Goal: Transaction & Acquisition: Obtain resource

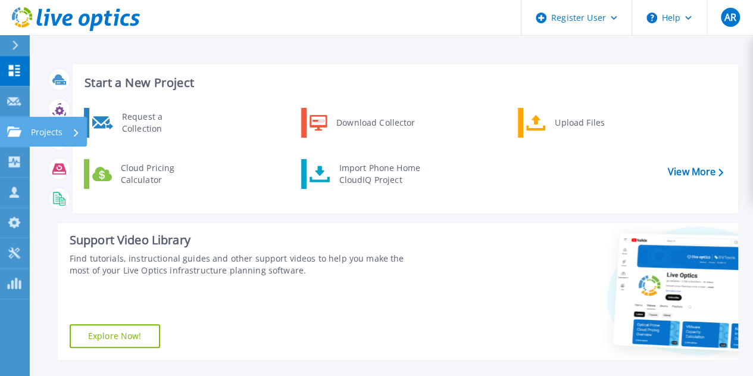
click at [23, 137] on link "Projects Projects" at bounding box center [15, 132] width 30 height 30
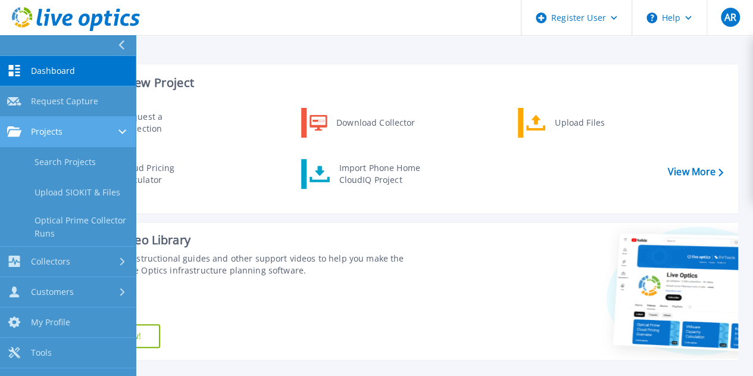
click at [110, 138] on link "Projects Projects" at bounding box center [68, 132] width 136 height 30
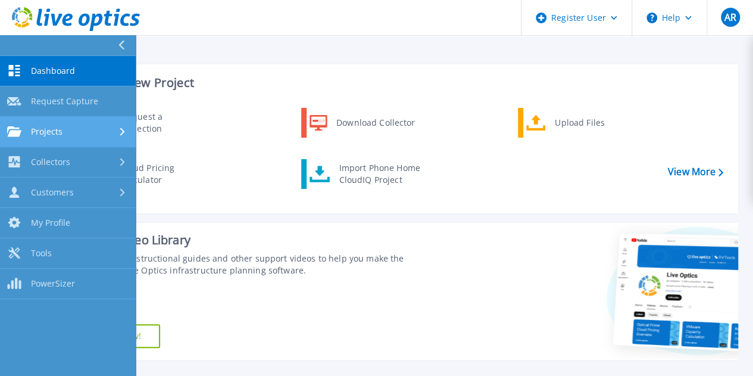
click at [74, 132] on div "Projects" at bounding box center [67, 131] width 121 height 11
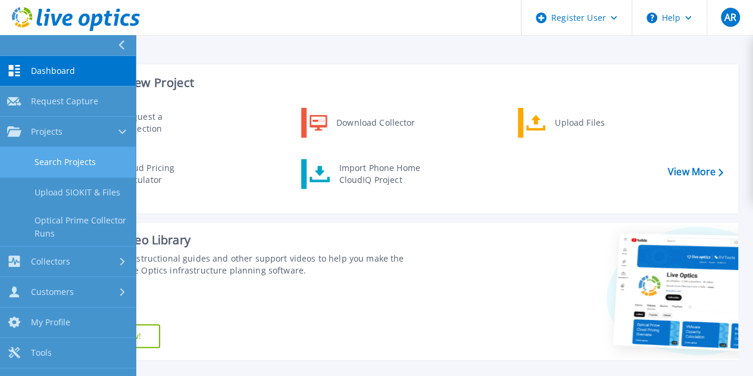
click at [55, 161] on link "Search Projects" at bounding box center [68, 162] width 136 height 30
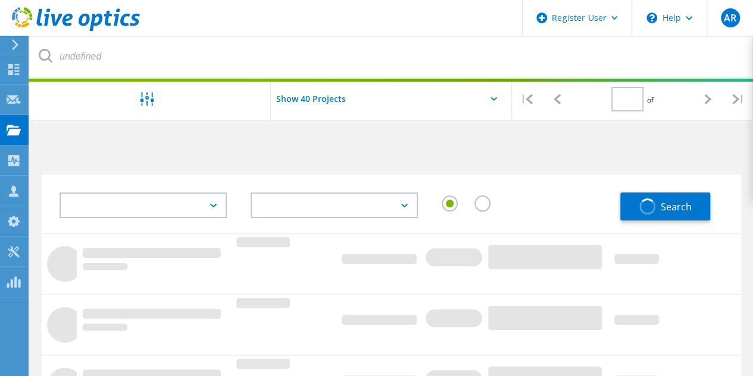
type input "1"
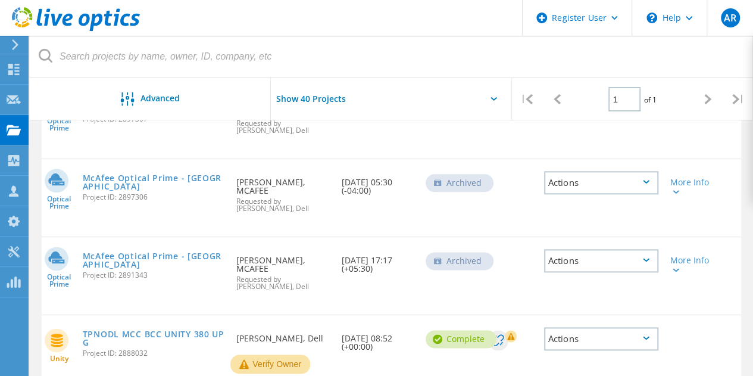
scroll to position [645, 0]
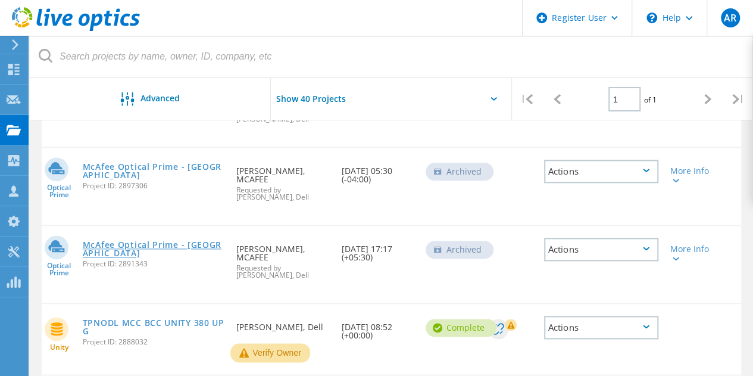
click at [137, 242] on link "McAfee Optical Prime - [GEOGRAPHIC_DATA]" at bounding box center [154, 249] width 142 height 17
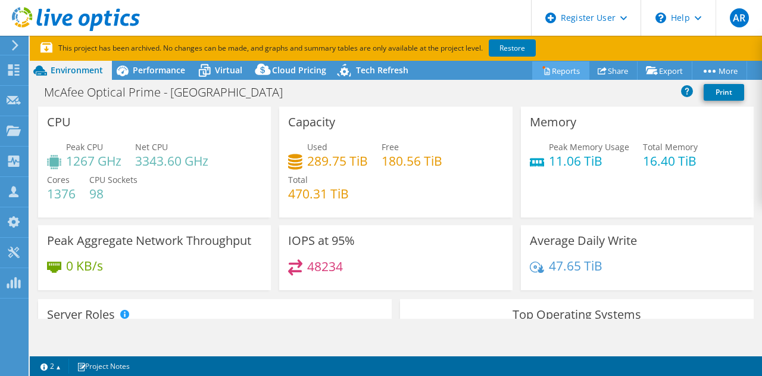
click at [568, 72] on link "Reports" at bounding box center [560, 70] width 57 height 18
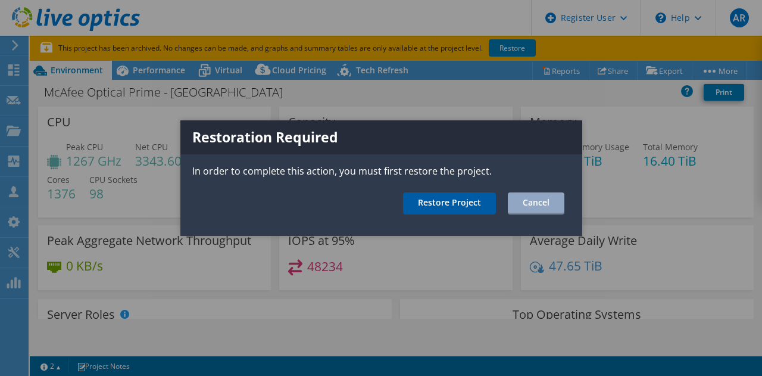
click at [466, 205] on link "Restore Project" at bounding box center [449, 203] width 93 height 22
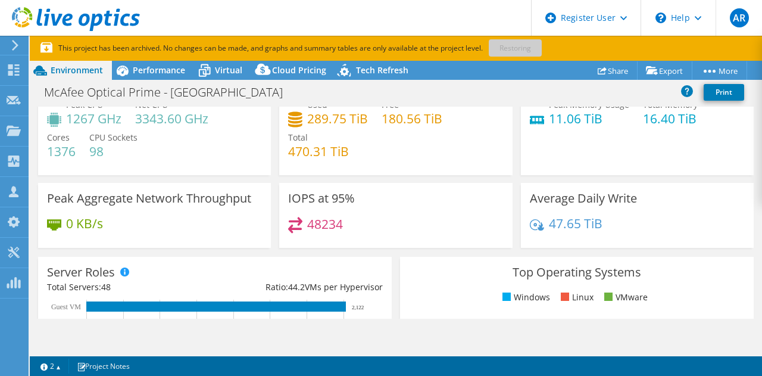
scroll to position [48, 0]
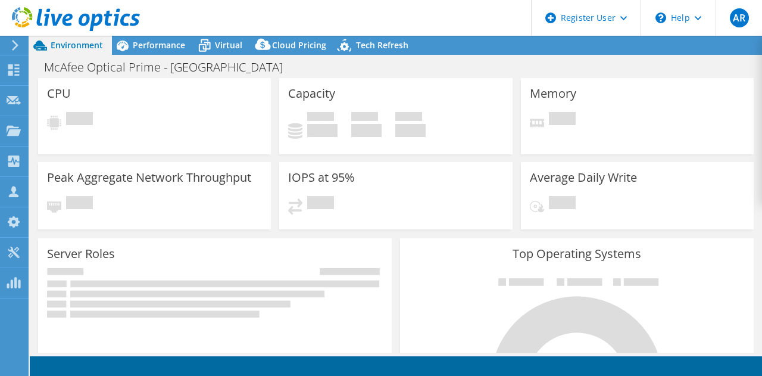
select select "USD"
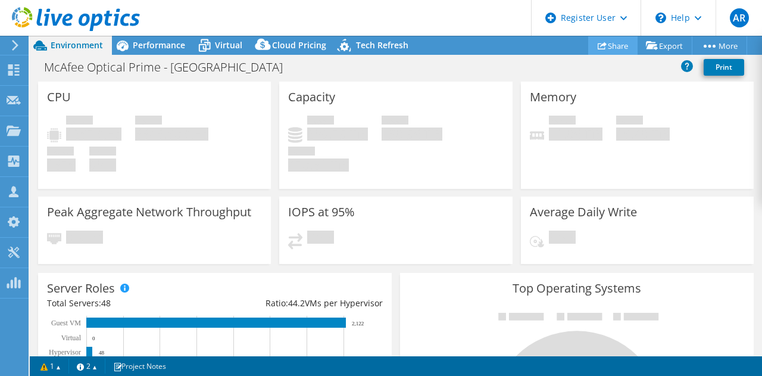
click at [603, 45] on link "Share" at bounding box center [612, 45] width 49 height 18
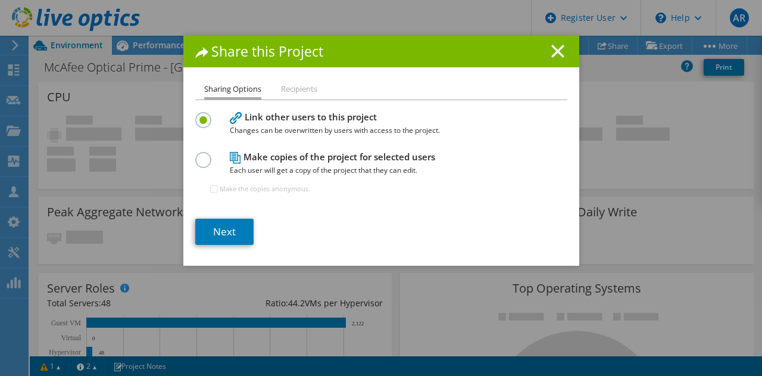
click at [552, 47] on line at bounding box center [558, 51] width 12 height 12
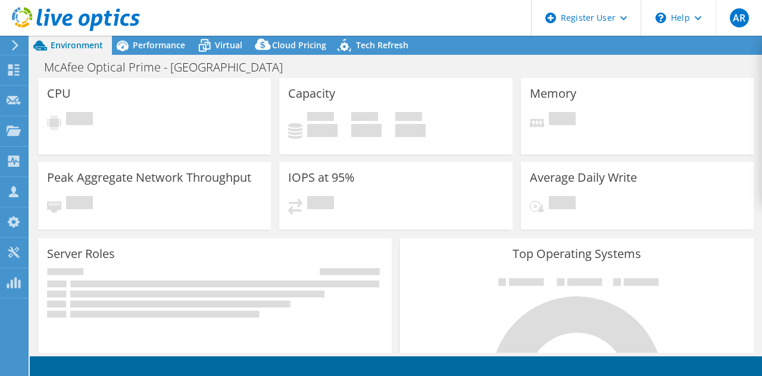
select select "USD"
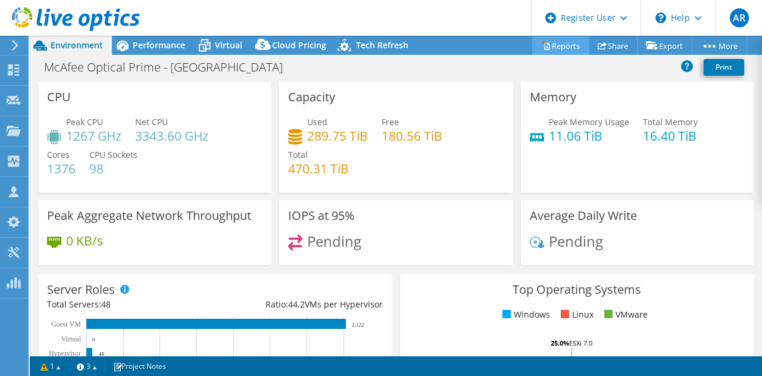
click at [562, 42] on link "Reports" at bounding box center [560, 45] width 57 height 18
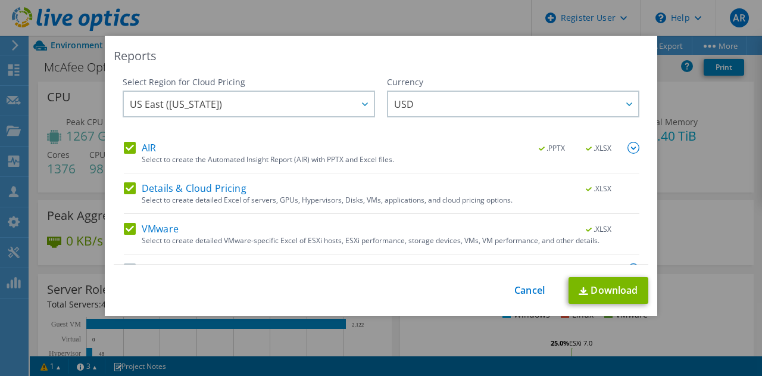
scroll to position [29, 0]
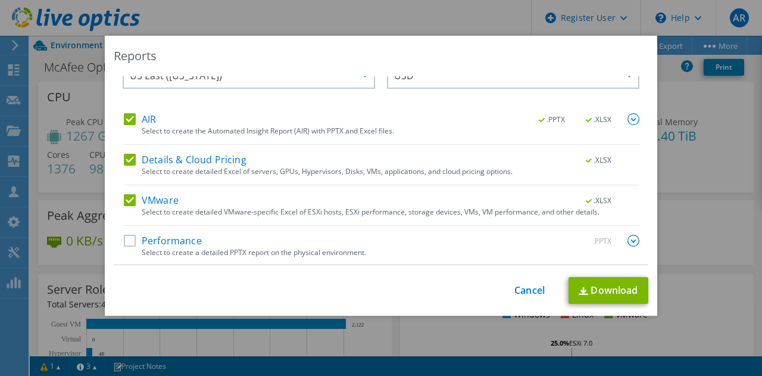
click at [128, 242] on label "Performance" at bounding box center [163, 241] width 78 height 12
click at [0, 0] on input "Performance" at bounding box center [0, 0] width 0 height 0
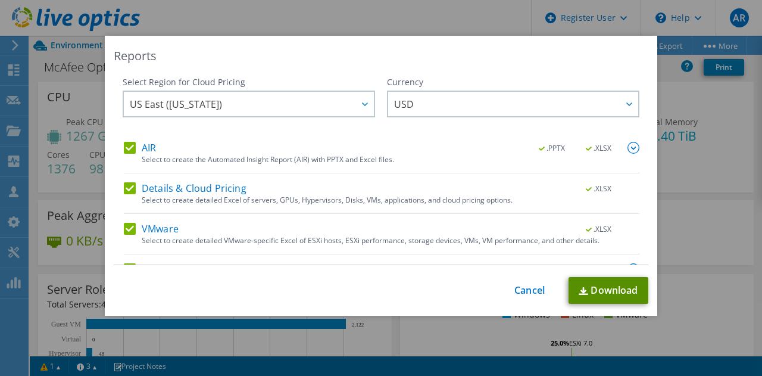
click at [594, 292] on link "Download" at bounding box center [609, 290] width 80 height 27
click at [673, 166] on div "Reports Select Region for Cloud Pricing Asia Pacific (Hong Kong) Asia Pacific (…" at bounding box center [381, 188] width 762 height 304
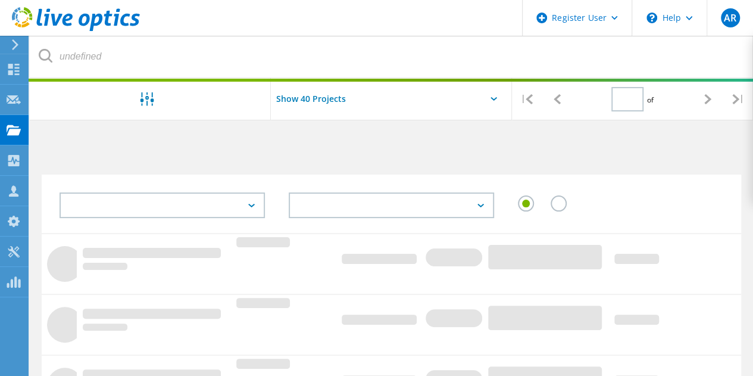
type input "1"
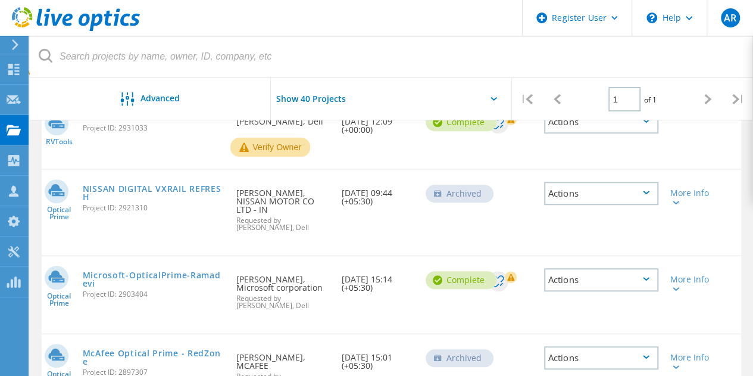
scroll to position [379, 0]
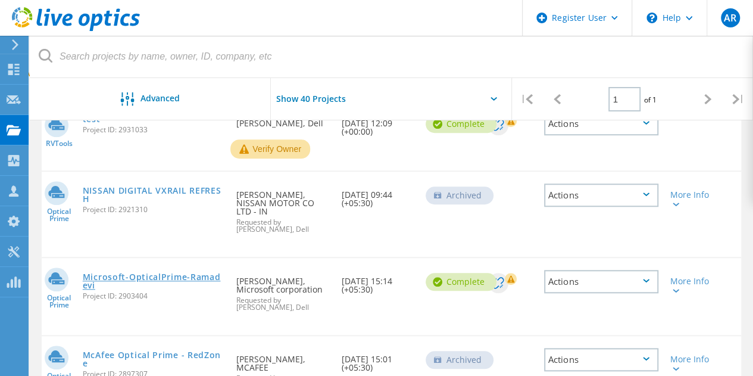
click at [148, 273] on link "Microsoft-OpticalPrime-Ramadevi" at bounding box center [154, 281] width 142 height 17
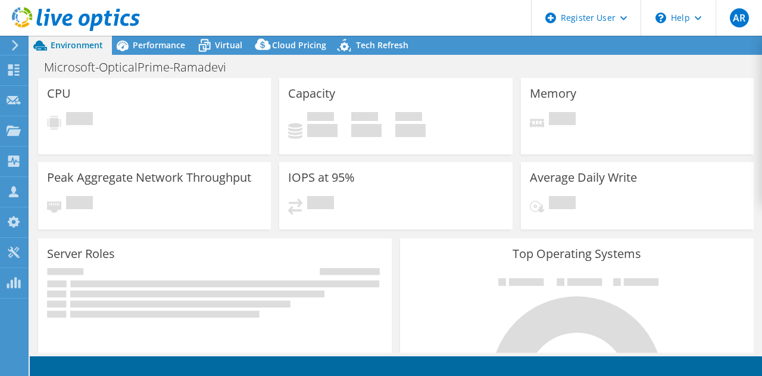
select select "Mumbai"
select select "USD"
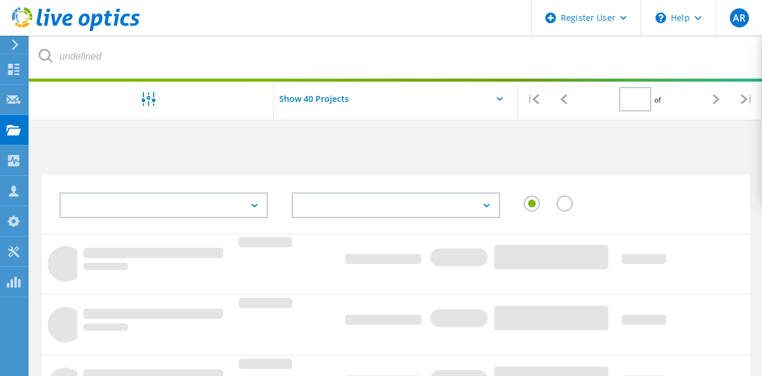
type input "1"
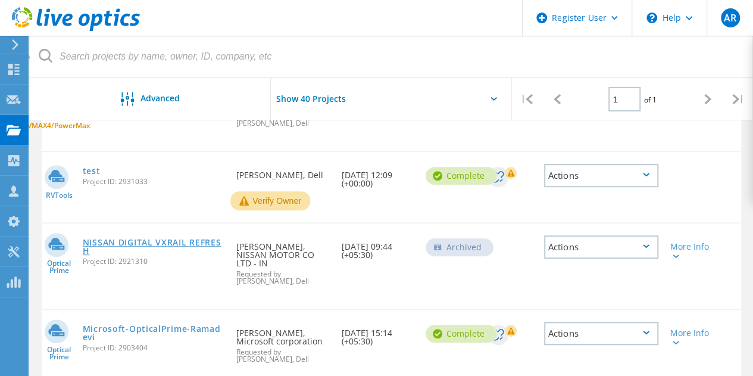
scroll to position [328, 0]
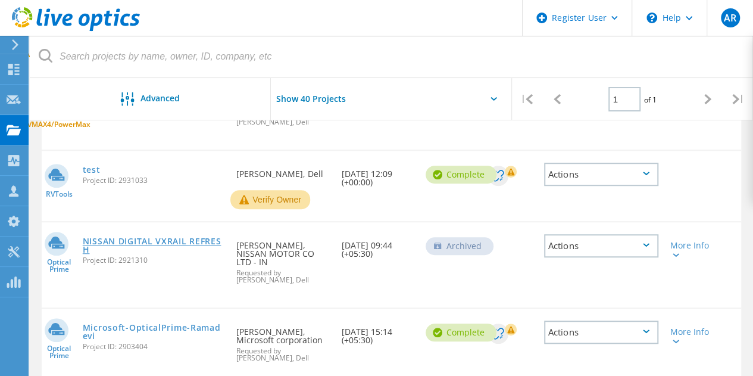
click at [150, 240] on link "NISSAN DIGITAL VXRAIL REFRESH" at bounding box center [154, 245] width 142 height 17
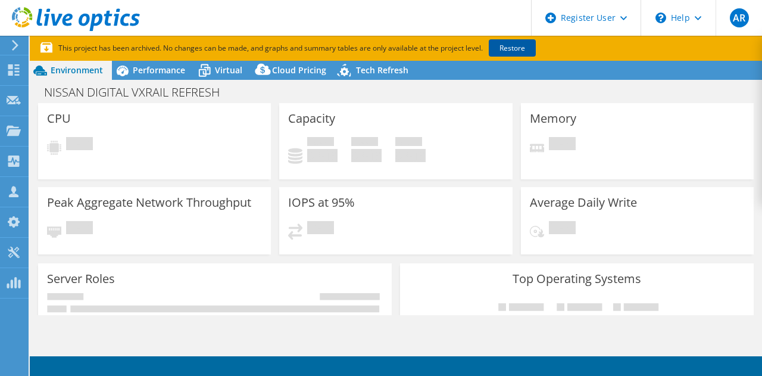
click at [518, 47] on link "Restore" at bounding box center [512, 47] width 47 height 17
select select "USD"
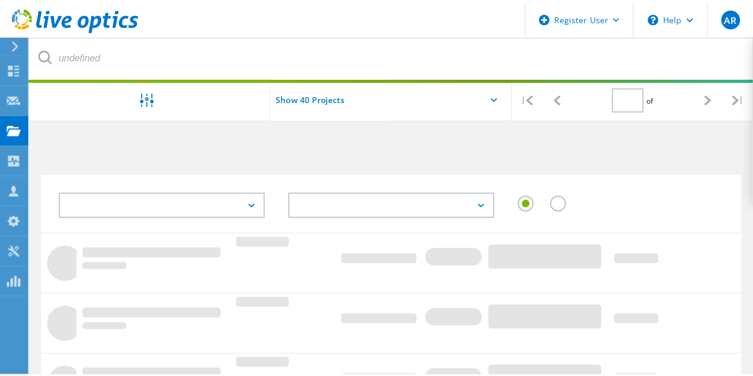
scroll to position [328, 0]
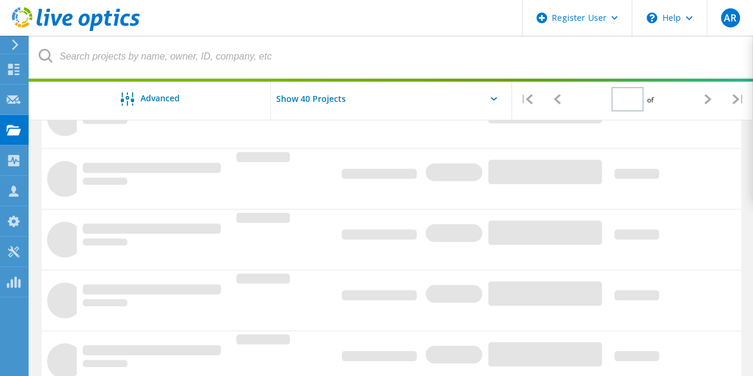
type input "1"
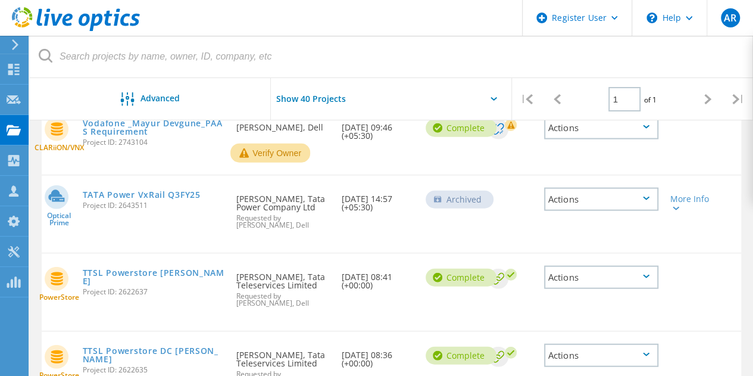
scroll to position [1315, 0]
click at [149, 198] on link "TATA Power VxRail Q3FY25" at bounding box center [142, 194] width 118 height 8
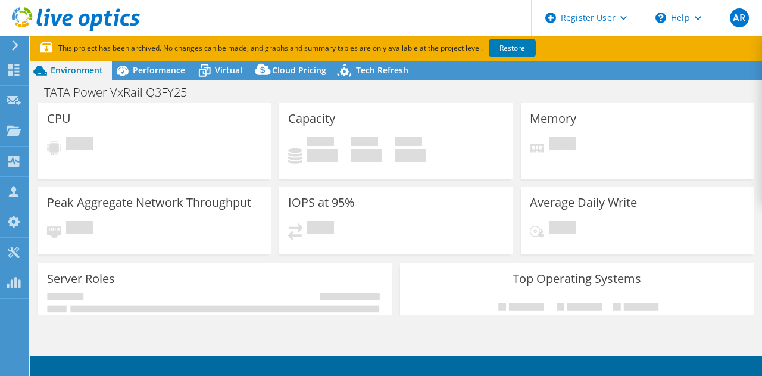
select select "[GEOGRAPHIC_DATA]"
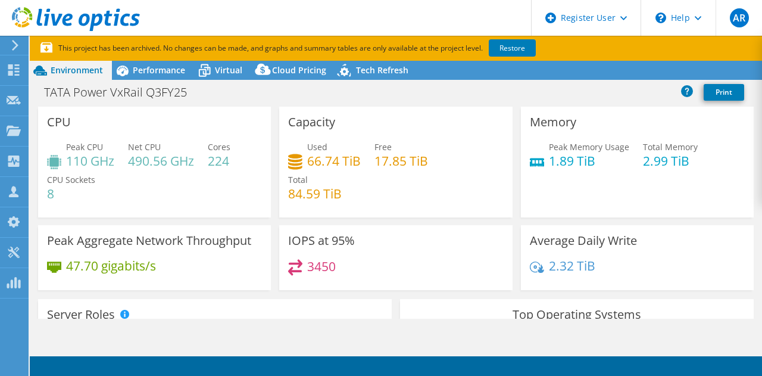
select select "INR"
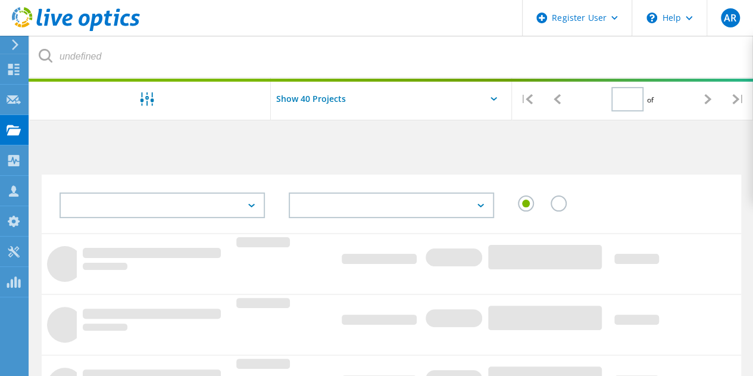
scroll to position [512, 0]
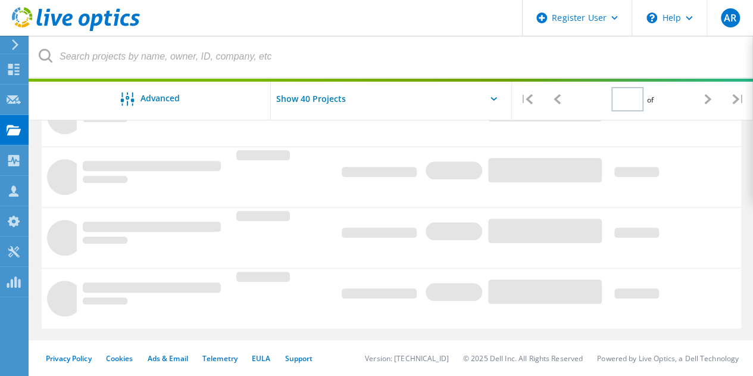
type input "1"
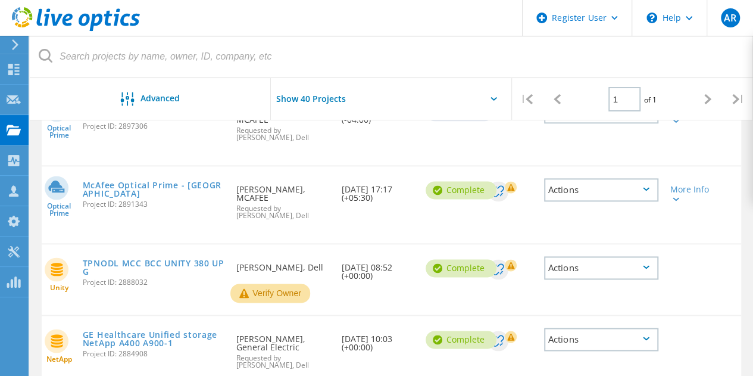
scroll to position [703, 0]
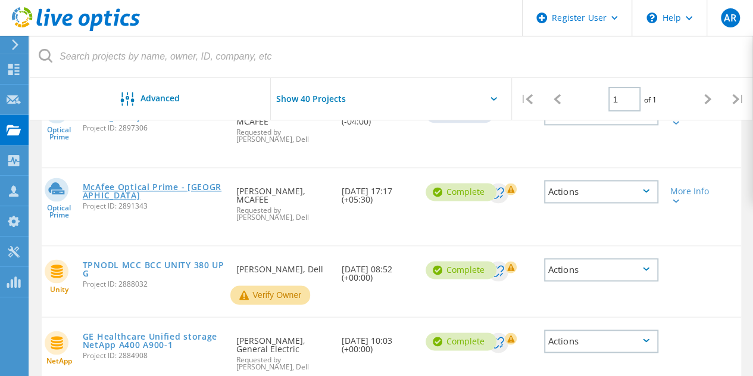
click at [173, 190] on link "McAfee Optical Prime - [GEOGRAPHIC_DATA]" at bounding box center [154, 191] width 142 height 17
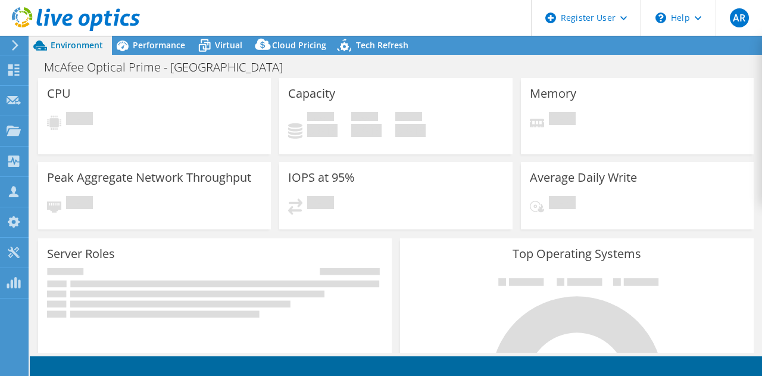
select select "USD"
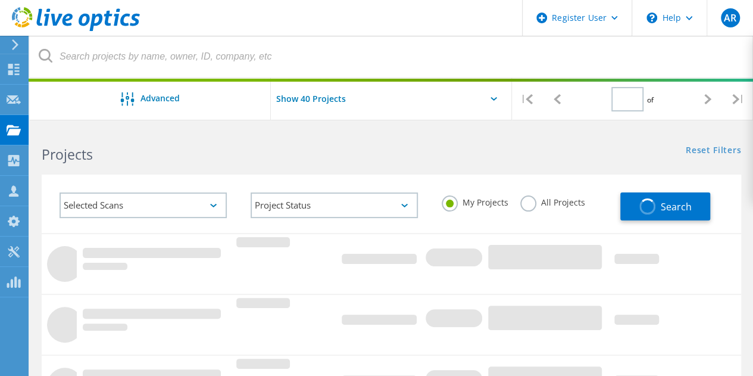
type input "1"
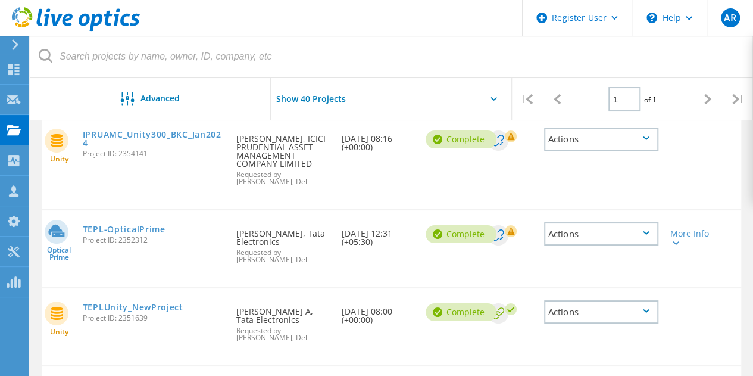
scroll to position [2257, 0]
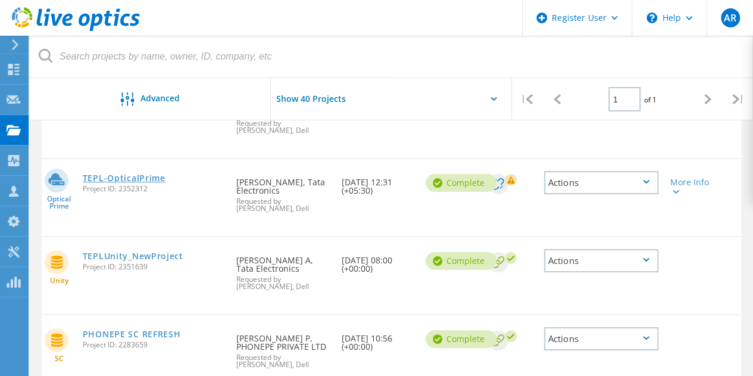
click at [126, 182] on link "TEPL-OpticalPrime" at bounding box center [124, 178] width 83 height 8
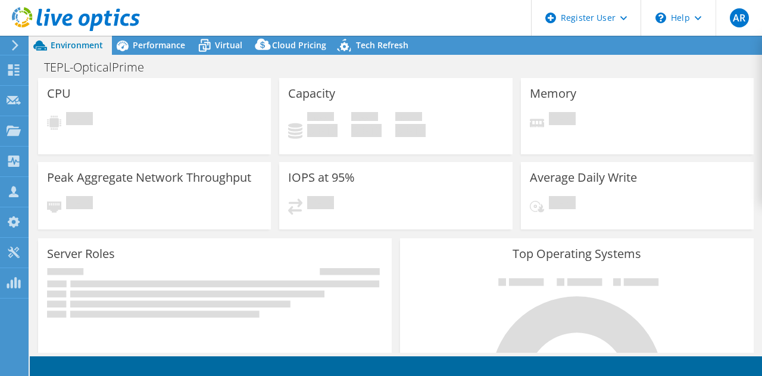
select select "USD"
select select "[GEOGRAPHIC_DATA]"
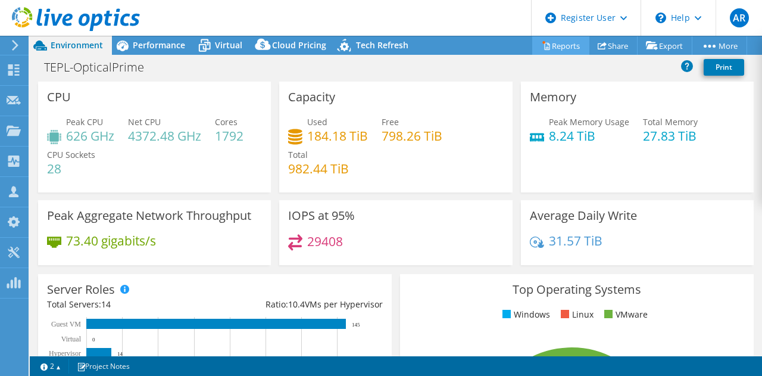
click at [553, 48] on link "Reports" at bounding box center [560, 45] width 57 height 18
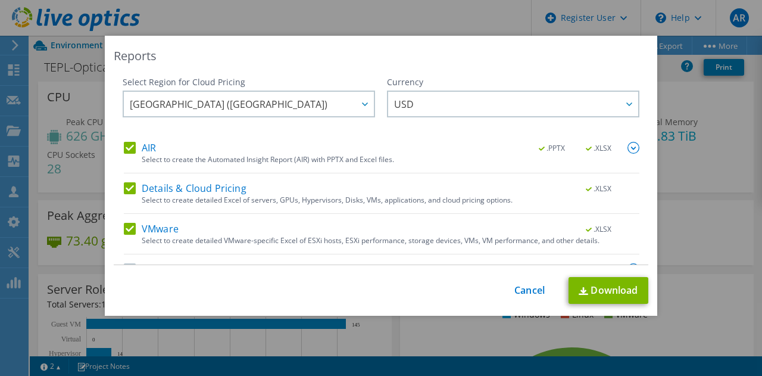
scroll to position [29, 0]
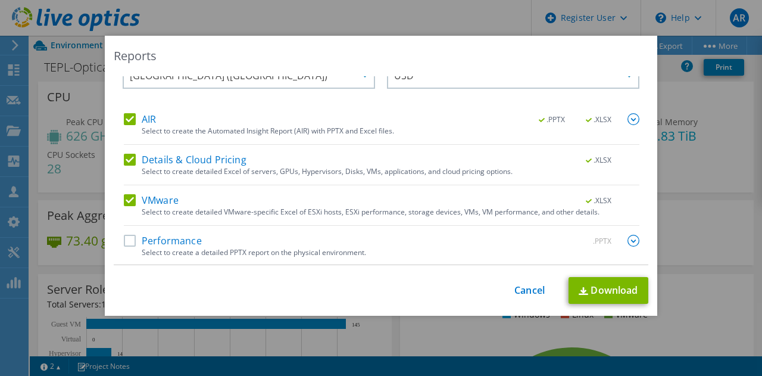
click at [124, 240] on label "Performance" at bounding box center [163, 241] width 78 height 12
click at [0, 0] on input "Performance" at bounding box center [0, 0] width 0 height 0
click at [572, 302] on link "Download" at bounding box center [609, 290] width 80 height 27
click at [705, 109] on div "Reports Select Region for Cloud Pricing Asia Pacific ([GEOGRAPHIC_DATA]) [GEOGR…" at bounding box center [381, 188] width 762 height 304
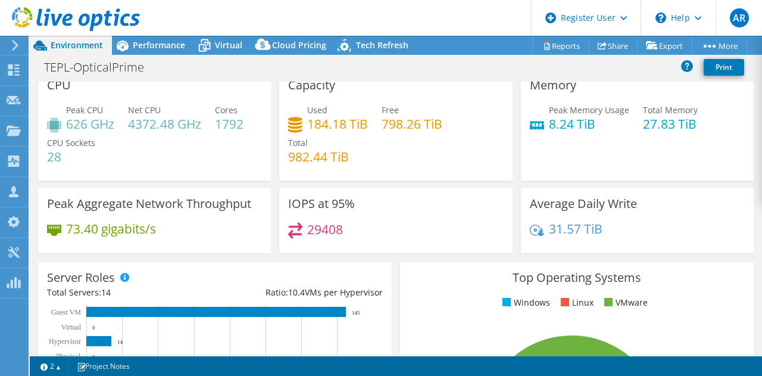
scroll to position [0, 0]
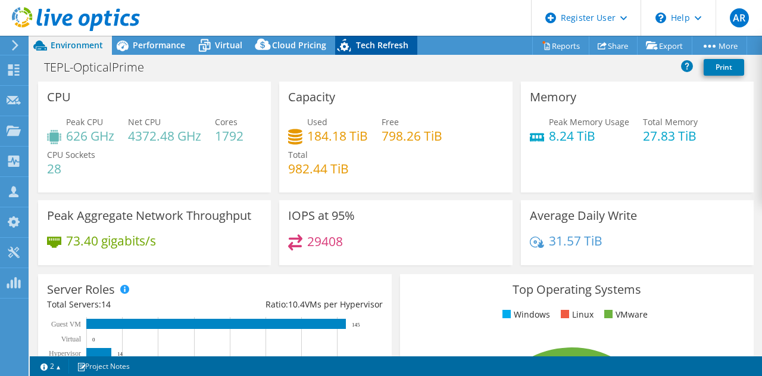
click at [374, 46] on span "Tech Refresh" at bounding box center [382, 44] width 52 height 11
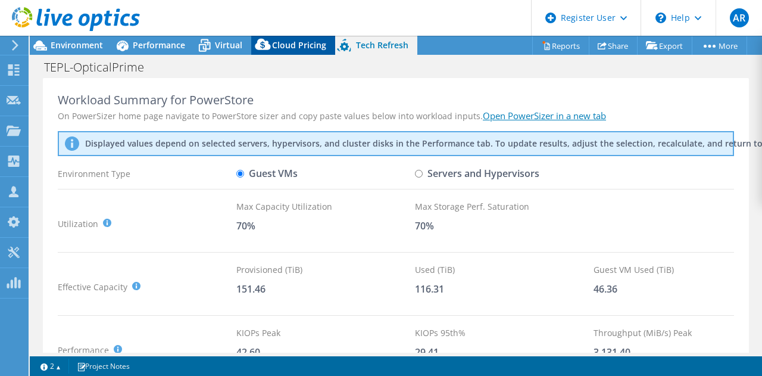
click at [279, 37] on div "Cloud Pricing" at bounding box center [293, 45] width 84 height 19
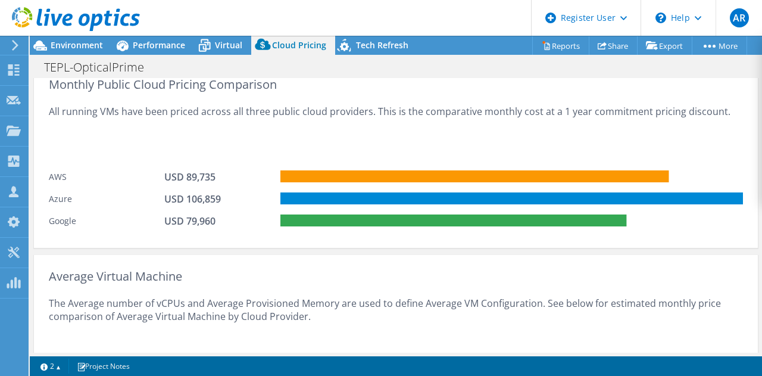
scroll to position [757, 0]
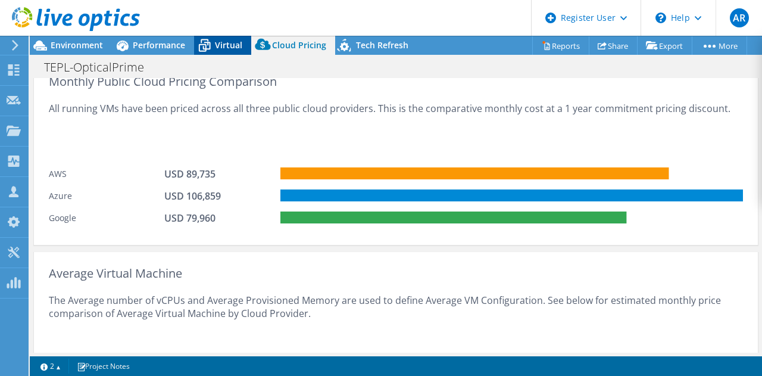
click at [219, 49] on span "Virtual" at bounding box center [228, 44] width 27 height 11
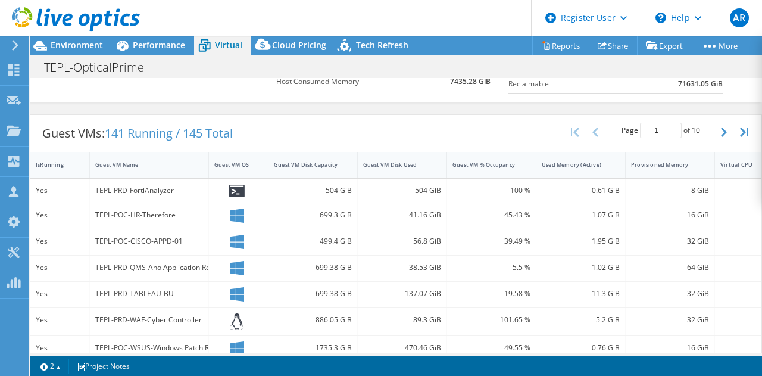
scroll to position [197, 0]
click at [721, 132] on icon "button" at bounding box center [724, 133] width 6 height 10
type input "2"
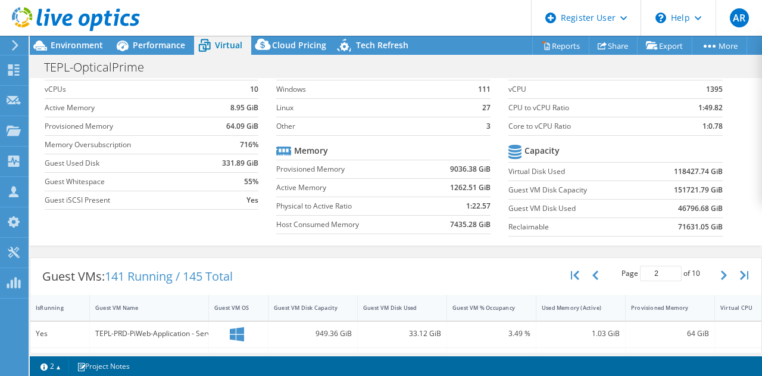
scroll to position [0, 0]
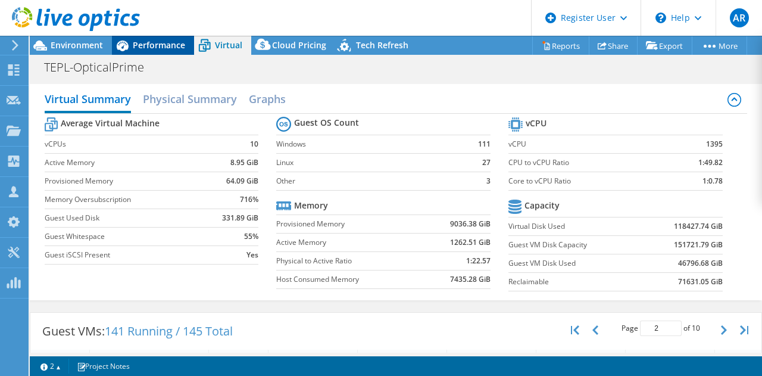
click at [155, 41] on span "Performance" at bounding box center [159, 44] width 52 height 11
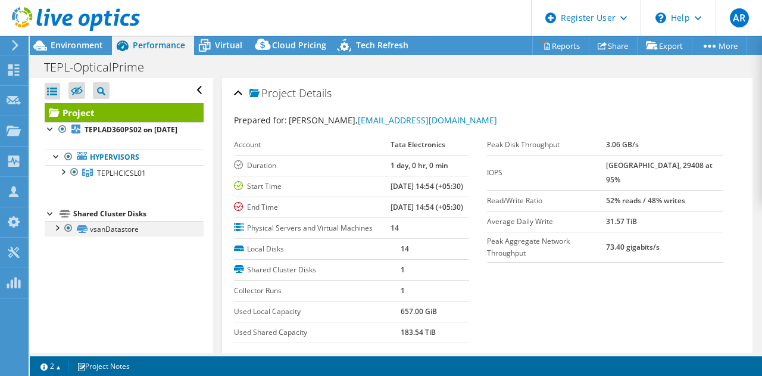
click at [60, 233] on div at bounding box center [57, 227] width 12 height 12
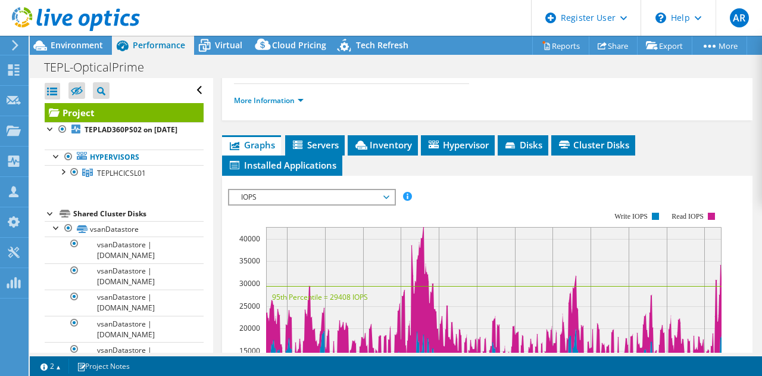
scroll to position [260, 0]
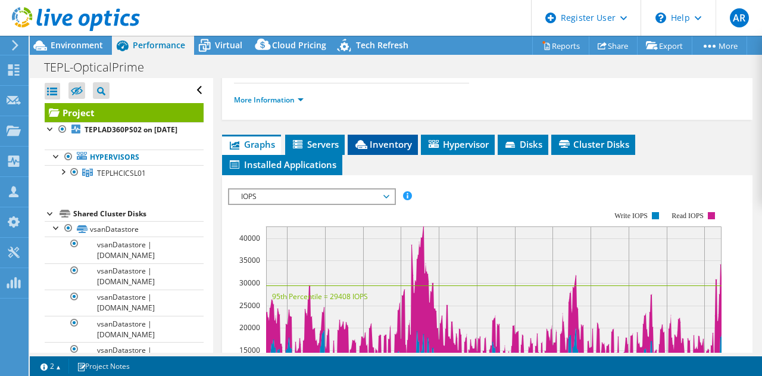
click at [373, 150] on span "Inventory" at bounding box center [383, 144] width 58 height 12
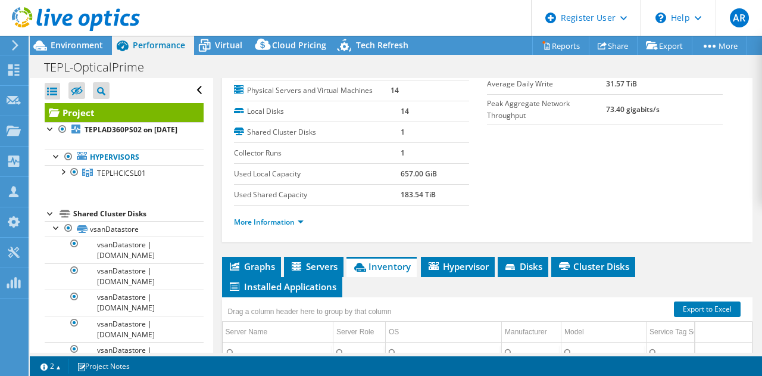
scroll to position [0, 0]
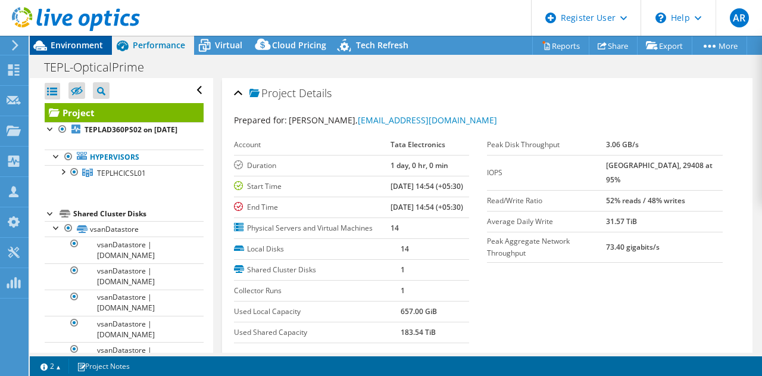
click at [71, 45] on span "Environment" at bounding box center [77, 44] width 52 height 11
